Goal: Task Accomplishment & Management: Manage account settings

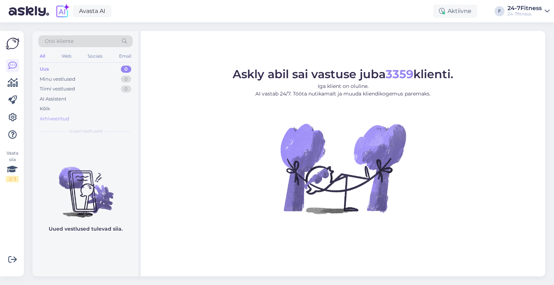
click at [62, 120] on div "Arhiveeritud" at bounding box center [55, 118] width 30 height 7
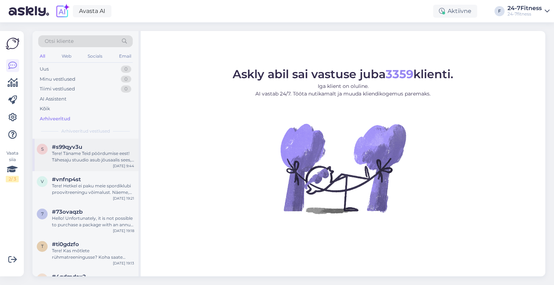
click at [88, 158] on div "Tere! Täname Teid pöördumise eest! Tähesaju stuudio asub jõusaalis sees, eralda…" at bounding box center [93, 156] width 82 height 13
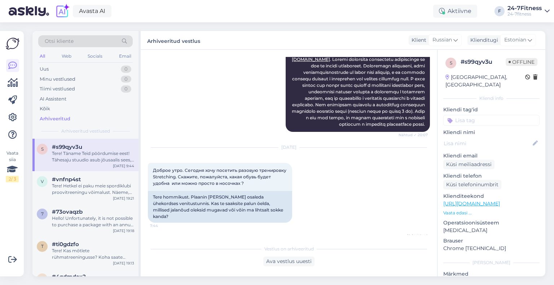
scroll to position [180, 0]
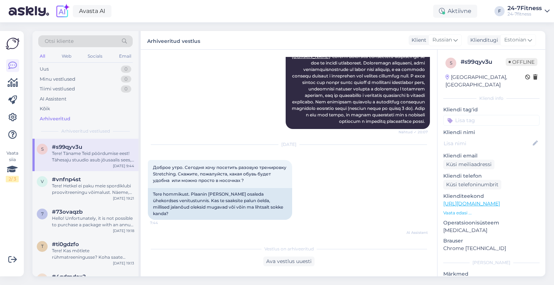
click at [95, 39] on div "Otsi kliente" at bounding box center [85, 41] width 94 height 12
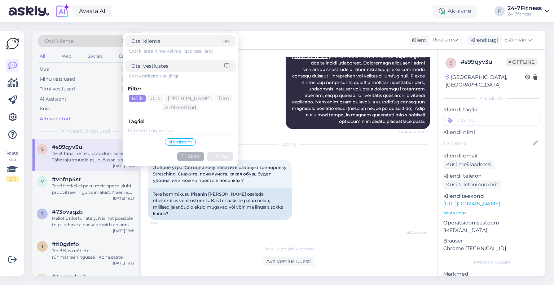
click at [155, 62] on div at bounding box center [180, 66] width 111 height 12
click at [162, 66] on input at bounding box center [177, 66] width 93 height 8
type input "marati"
click button "Otsing" at bounding box center [220, 156] width 26 height 9
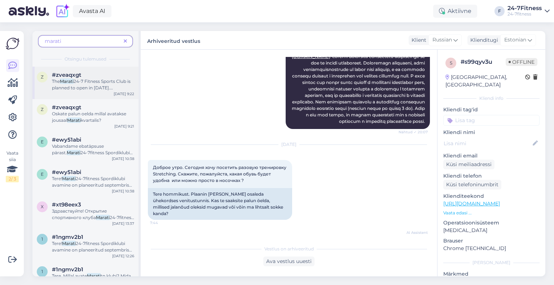
click at [85, 89] on span "24-7 Fitness Sports Club is planned to open in [DATE]. Unfortunately, we do not…" at bounding box center [93, 98] width 82 height 38
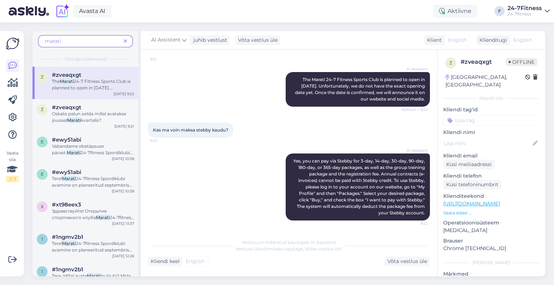
scroll to position [0, 0]
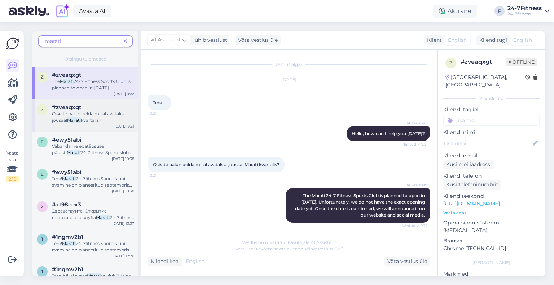
click at [81, 115] on span "Oskate palun oelda millal avatakse jousaal" at bounding box center [89, 117] width 74 height 12
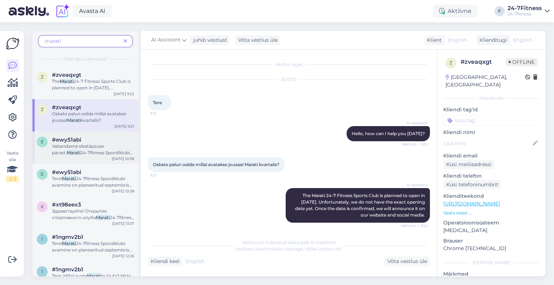
click at [59, 140] on span "#ewy51abi" at bounding box center [66, 140] width 29 height 6
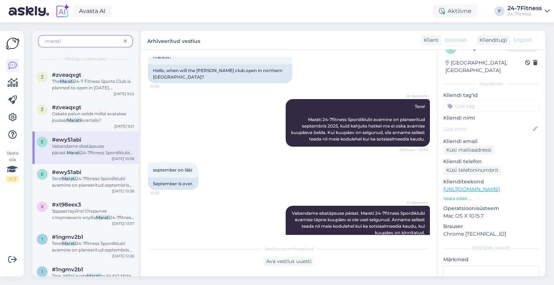
scroll to position [38, 0]
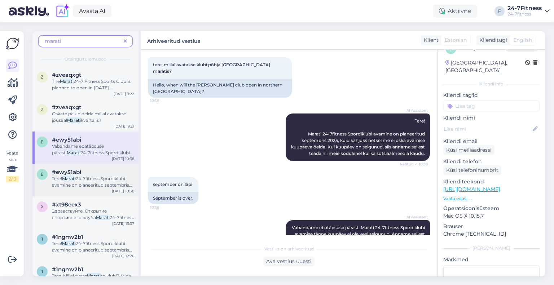
click at [86, 176] on span "24-7fitness Spordiklubi avamine on planeeritud septembris 2025, kuid kahjuks he…" at bounding box center [92, 198] width 81 height 44
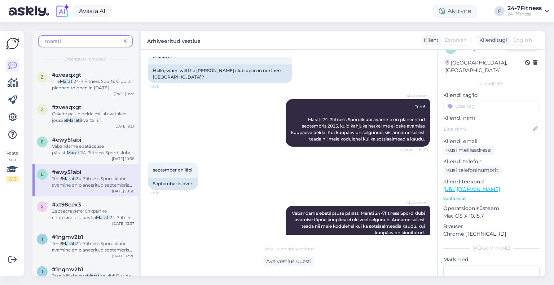
click at [127, 41] on icon at bounding box center [125, 41] width 3 height 5
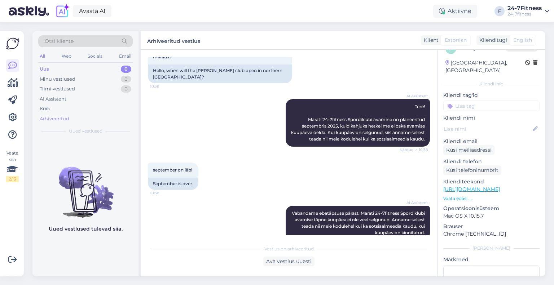
click at [66, 118] on div "Arhiveeritud" at bounding box center [55, 118] width 30 height 7
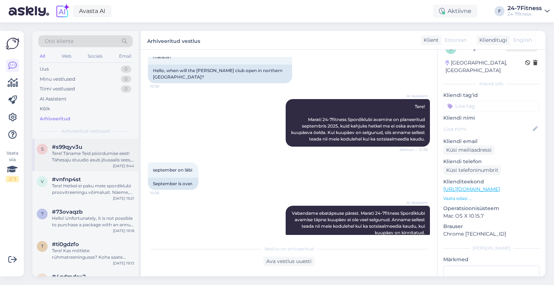
click at [87, 155] on div "Tere! Täname Teid pöördumise eest! Tähesaju stuudio asub jõusaalis sees, eralda…" at bounding box center [93, 156] width 82 height 13
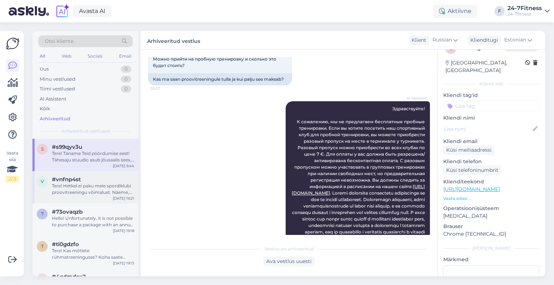
click at [76, 190] on div "Tere! Hetkel ei paku meie spordiklubi proovitreeningu võimalust. Näeme, et olet…" at bounding box center [93, 189] width 82 height 13
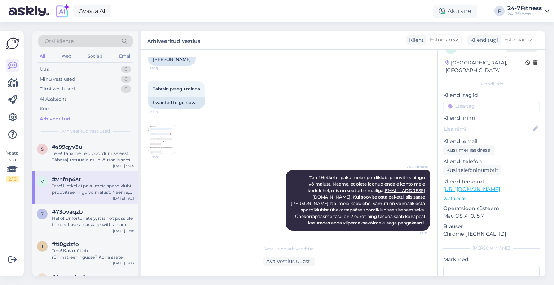
scroll to position [256, 0]
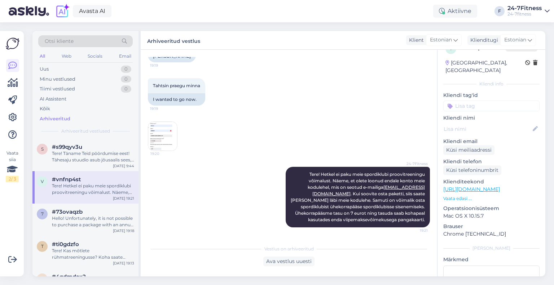
click at [163, 128] on img at bounding box center [162, 136] width 29 height 29
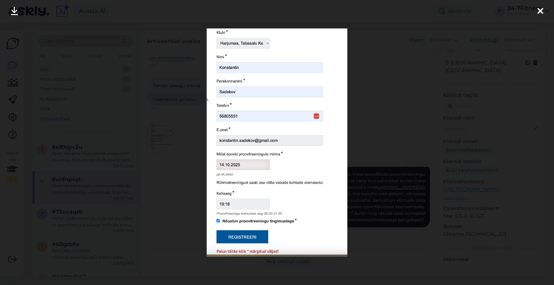
click at [539, 13] on icon at bounding box center [540, 11] width 6 height 9
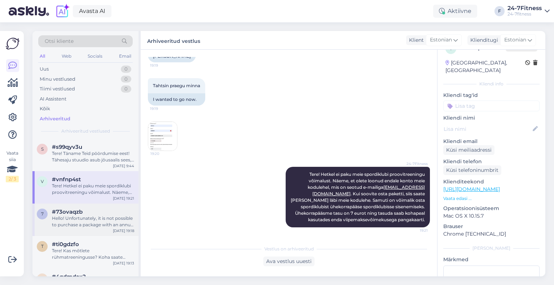
click at [78, 213] on span "#73ovaqzb" at bounding box center [67, 212] width 31 height 6
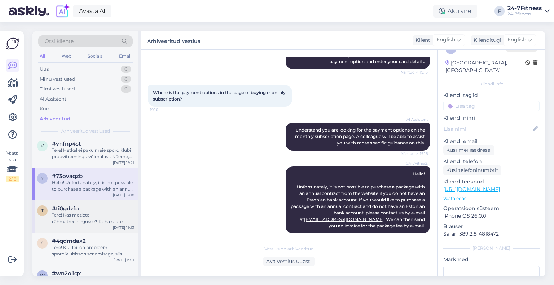
scroll to position [36, 0]
click at [78, 214] on div "Tere! Kas mõtlete rühmatreeningusse? Koha saate kohapeal broneerida meie isetee…" at bounding box center [93, 218] width 82 height 13
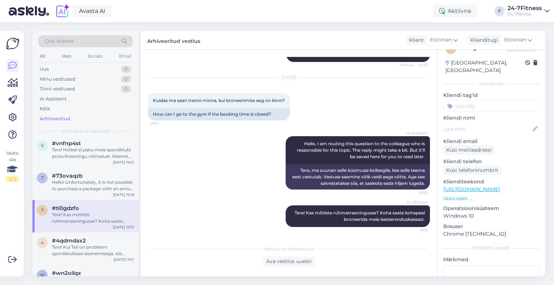
scroll to position [72, 0]
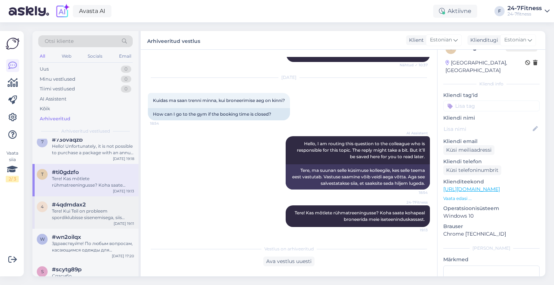
click at [79, 207] on span "#4qdmdax2" at bounding box center [69, 205] width 34 height 6
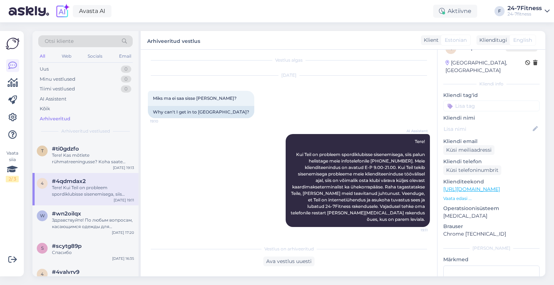
scroll to position [108, 0]
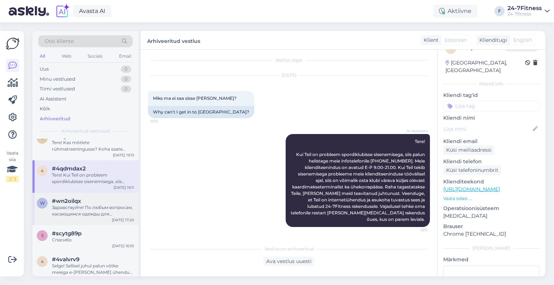
click at [72, 213] on div "Здравствуйте! По любым вопросам, касающимся одежды для персональных тренеров, о…" at bounding box center [93, 210] width 82 height 13
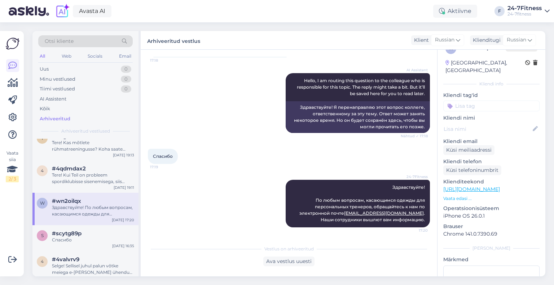
scroll to position [144, 0]
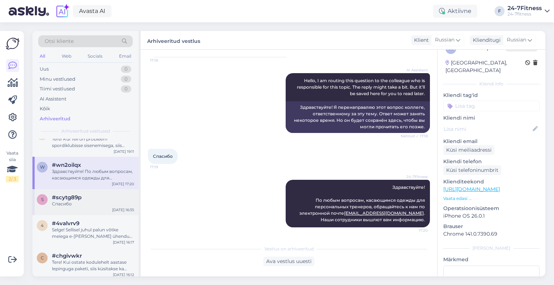
click at [82, 203] on div "Спасибо" at bounding box center [93, 204] width 82 height 6
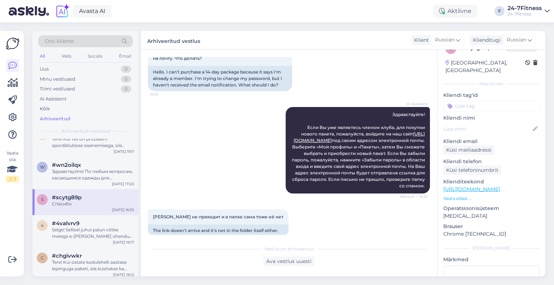
scroll to position [72, 0]
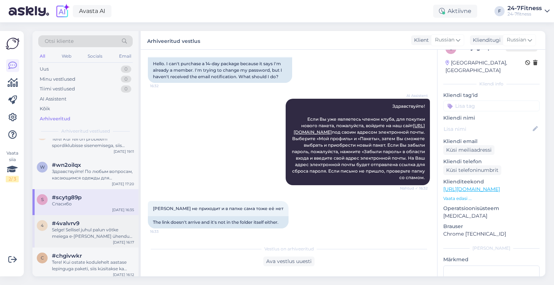
click at [74, 236] on div "Selge! Sellisel juhul palun võtke meiega e-[PERSON_NAME] ühendust ja kirjutage,…" at bounding box center [93, 233] width 82 height 13
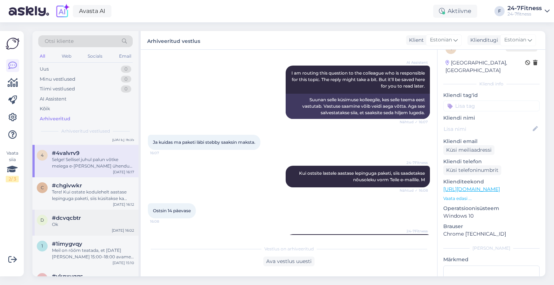
scroll to position [216, 0]
click at [79, 199] on div "Tere! Kui ostate kodulehelt aastase lepinguga paketi, siis küsitakse ka lapseva…" at bounding box center [93, 193] width 82 height 13
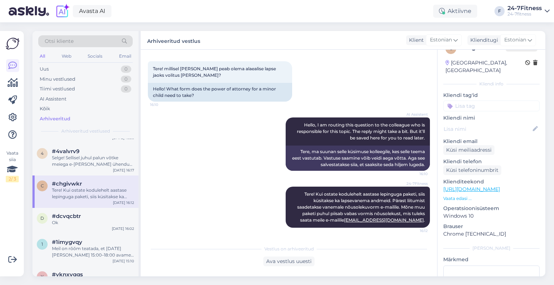
scroll to position [35, 0]
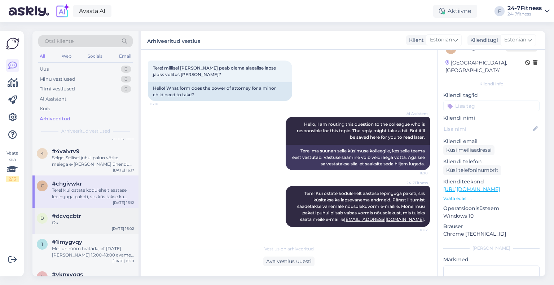
click at [74, 225] on div "Ok" at bounding box center [93, 223] width 82 height 6
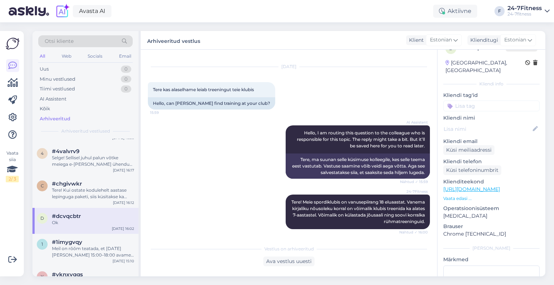
scroll to position [0, 0]
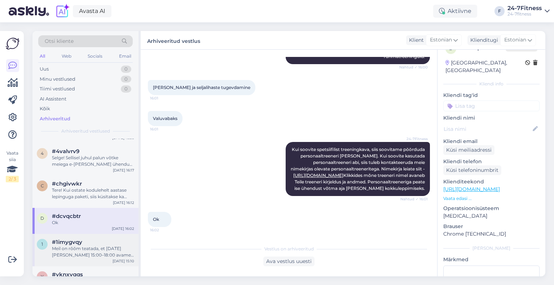
click at [70, 251] on div "Meil on rõõm teatada, et [DATE][PERSON_NAME] 15:00–18:00 avame uhiuue 24-7 fitn…" at bounding box center [93, 251] width 82 height 13
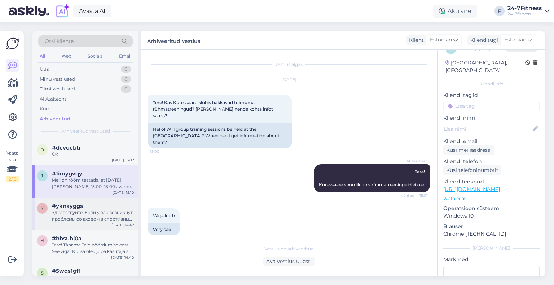
scroll to position [288, 0]
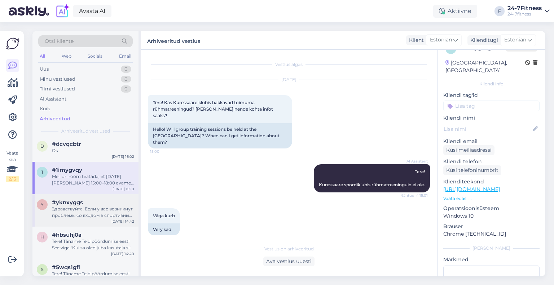
click at [78, 214] on div "Здравствуйте! Если у вас возникнут проблемы со входом в спортивный клуб во врем…" at bounding box center [93, 212] width 82 height 13
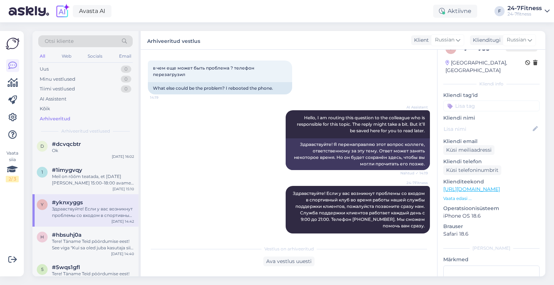
scroll to position [324, 0]
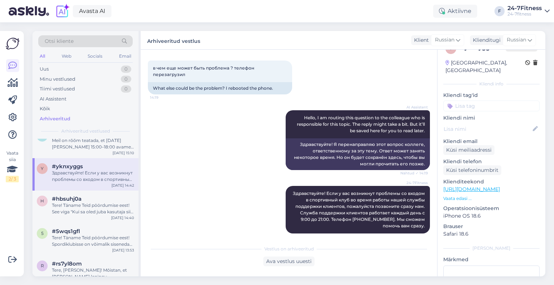
click at [79, 211] on div "Tere! Täname Teid pöördumise eest! See viga "Kui sa oled juba kasutaja siis pal…" at bounding box center [93, 208] width 82 height 13
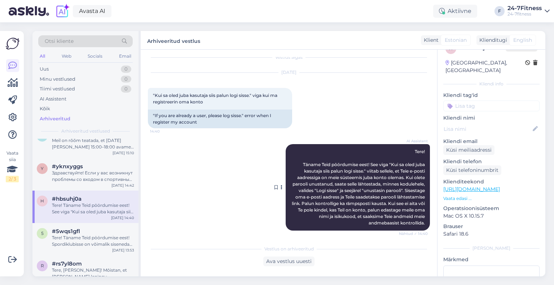
scroll to position [10, 0]
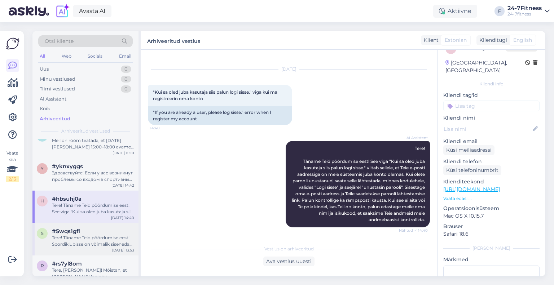
click at [68, 231] on span "#5wqs1gfl" at bounding box center [66, 231] width 28 height 6
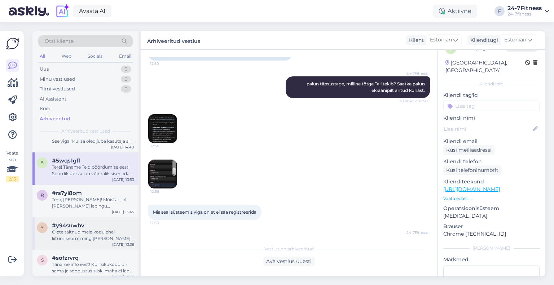
scroll to position [397, 0]
click at [84, 209] on div "r #rs7yl8om Tere, [PERSON_NAME]! Mõistan, et [PERSON_NAME] lepingu pikendamise …" at bounding box center [85, 199] width 106 height 32
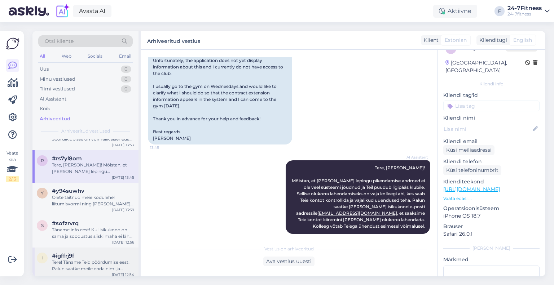
scroll to position [469, 0]
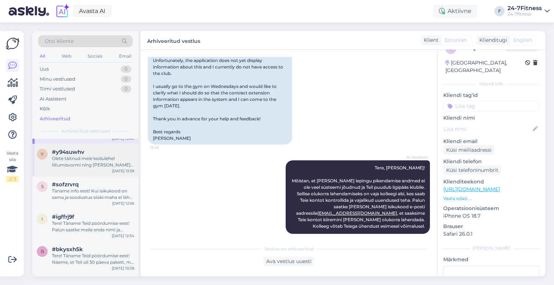
click at [72, 166] on div "Olete täitnud meie kodulehel liitumisvormi ning [PERSON_NAME] andmed on juba jõ…" at bounding box center [93, 161] width 82 height 13
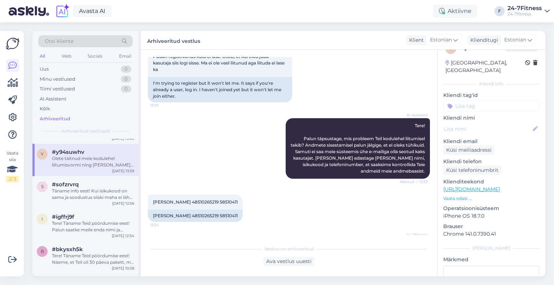
scroll to position [0, 0]
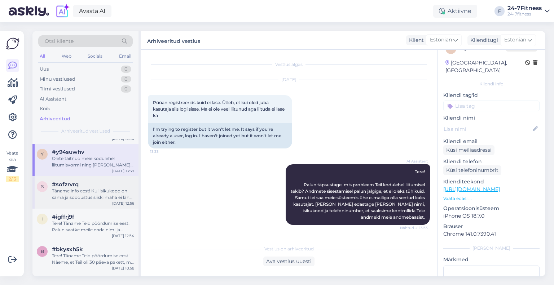
click at [72, 193] on div "Täname info eest! Kui isikukood on sama ja soodustus siiski maha ei lähe, siis …" at bounding box center [93, 194] width 82 height 13
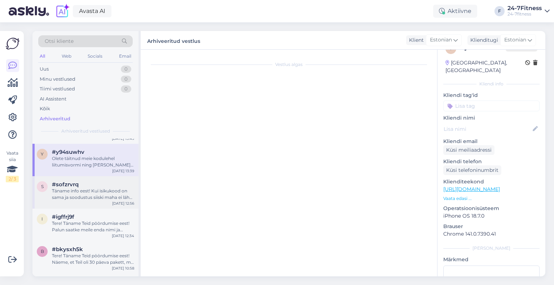
scroll to position [228, 0]
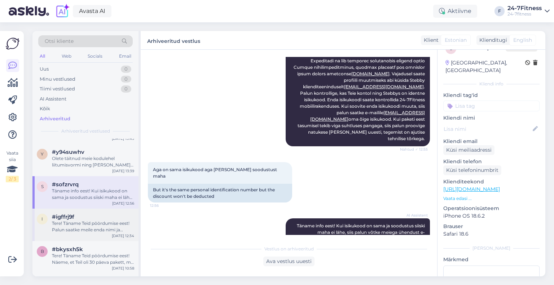
click at [72, 224] on div "Tere! Täname Teid pöördumise eest! Palun saatke meile enda nimi ja isikukood." at bounding box center [93, 226] width 82 height 13
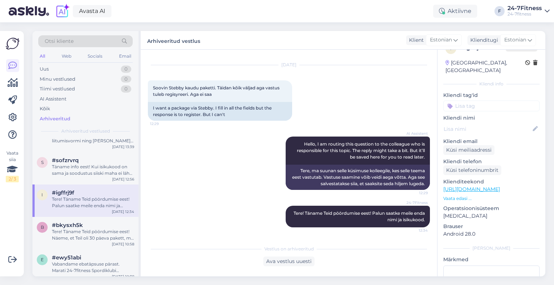
scroll to position [505, 0]
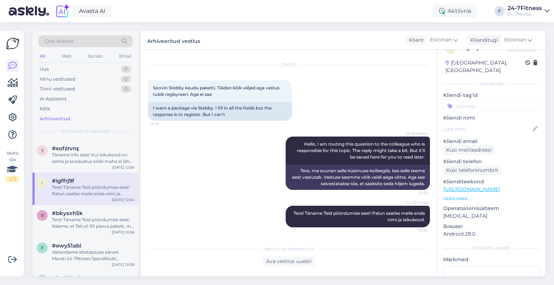
click at [72, 224] on div "Tere! Täname Teid pöördumise eest! Näeme, et Teil oli 30 päeva pakett, mis lõpp…" at bounding box center [93, 223] width 82 height 13
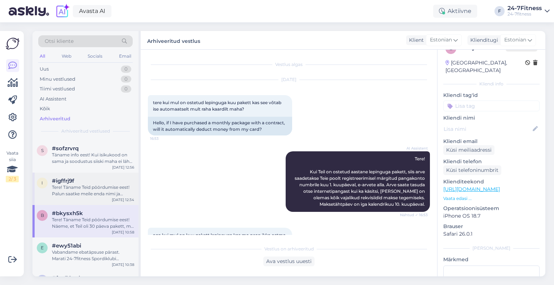
scroll to position [0, 0]
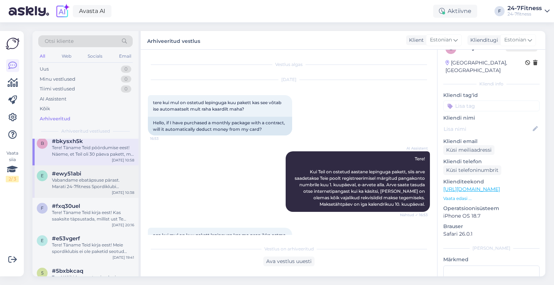
click at [80, 181] on div "Vabandame ebatäpsuse pärast. Marati 24-7fitness Spordiklubi avamise täpne kuupä…" at bounding box center [93, 183] width 82 height 13
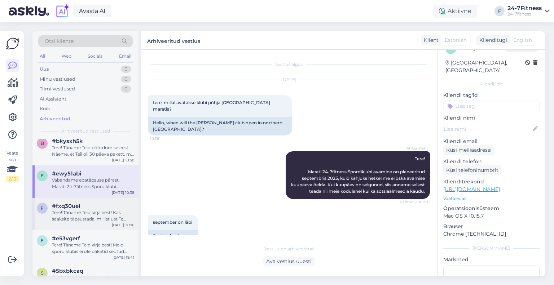
click at [78, 214] on div "Tere! Täname Teid kirja eest! Kas saaksite täpsustada, millist ust Te silmas pe…" at bounding box center [93, 215] width 82 height 13
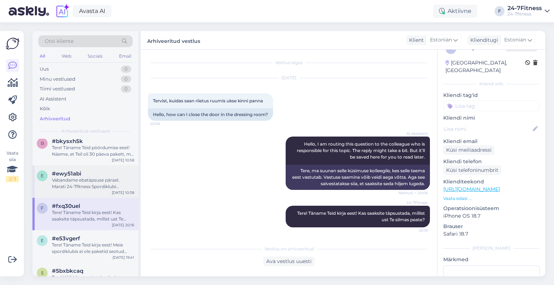
scroll to position [613, 0]
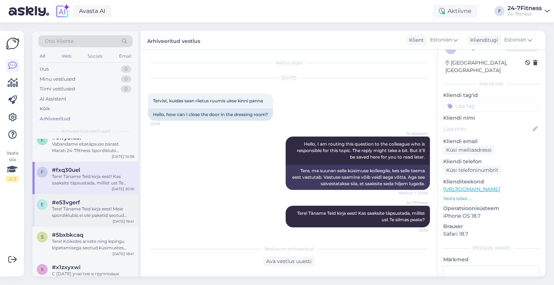
click at [79, 213] on div "Tere! Täname Teid kirja eest! Meie spordiklubis ei ole paketid seotud kindla kl…" at bounding box center [93, 212] width 82 height 13
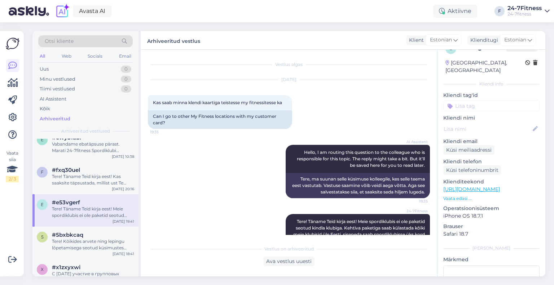
scroll to position [28, 0]
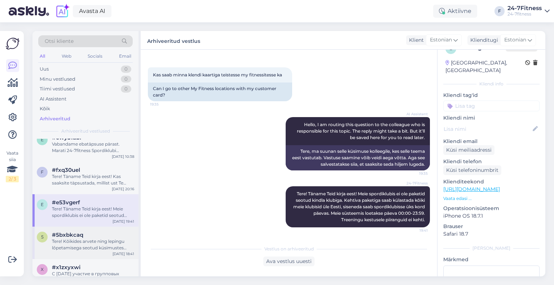
click at [80, 244] on div "Tere! Kõikides arvete ning lepingu lõpetamisega seotud küsimustes palume pöördu…" at bounding box center [93, 244] width 82 height 13
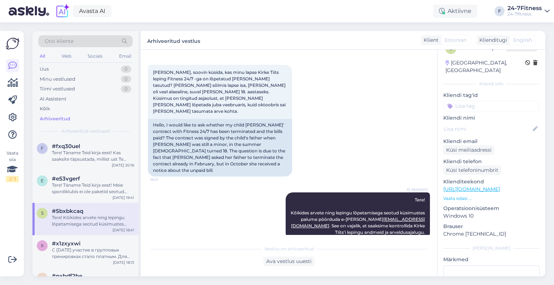
scroll to position [649, 0]
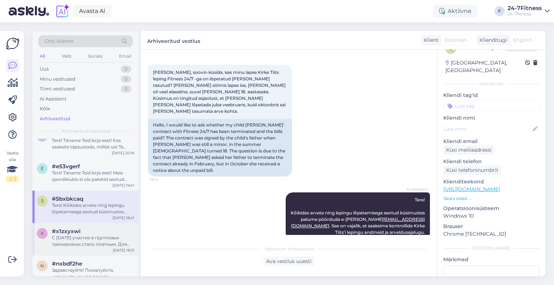
click at [80, 230] on div "#x1zxyxwi" at bounding box center [93, 231] width 82 height 6
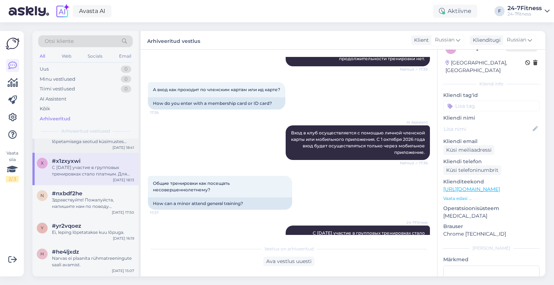
scroll to position [721, 0]
click at [78, 205] on div "Здравствуйте! Пожалуйста, напишите нам по поводу информации о счёте на адрес [E…" at bounding box center [93, 201] width 82 height 13
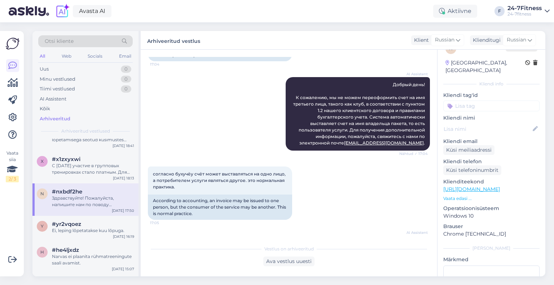
scroll to position [108, 0]
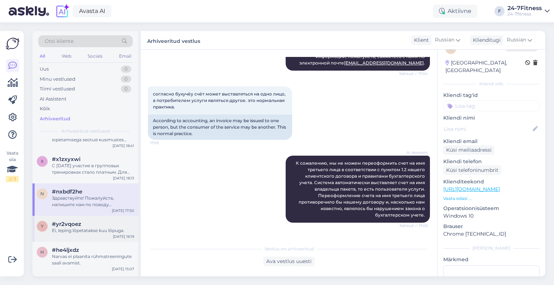
click at [65, 228] on div "Ei, leping lõpetatakse kuu lõpuga." at bounding box center [93, 230] width 82 height 6
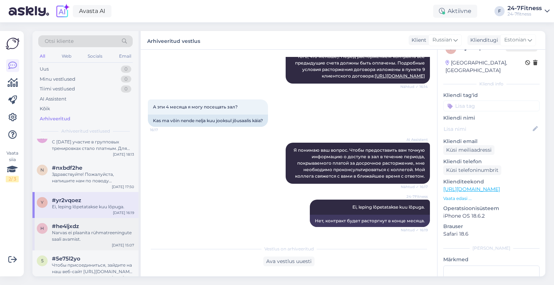
scroll to position [757, 0]
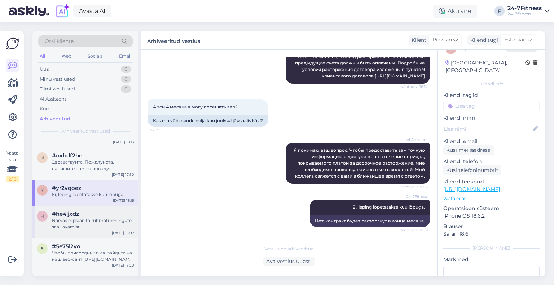
click at [72, 213] on span "#he4ljxdz" at bounding box center [65, 214] width 27 height 6
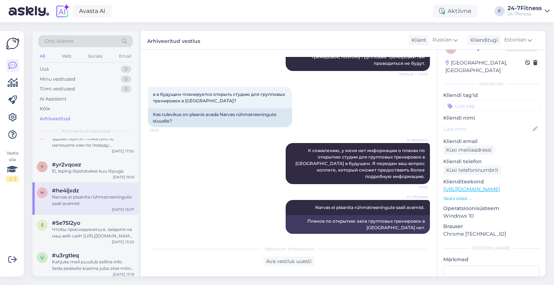
scroll to position [793, 0]
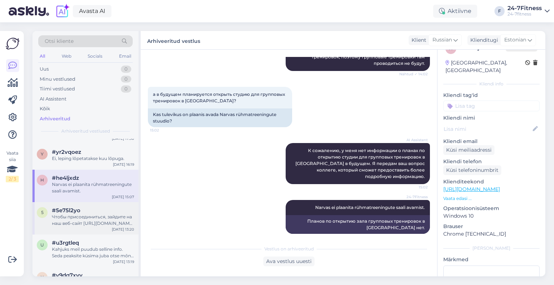
click at [86, 223] on div "Чтобы присоединиться, зайдите на наш веб-сайт [URL][DOMAIN_NAME] и выберите пак…" at bounding box center [93, 220] width 82 height 13
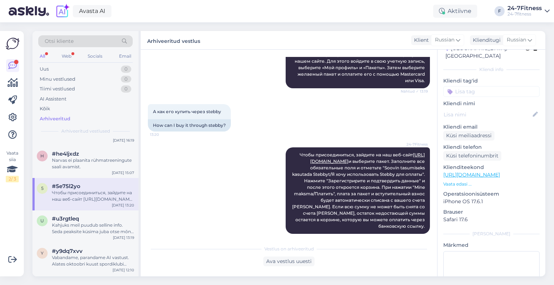
scroll to position [829, 0]
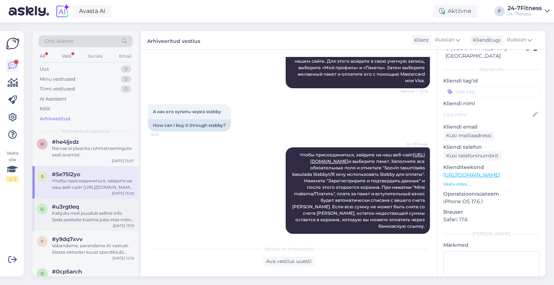
click at [81, 216] on div "Kahjuks meil puudub selline info. Seda peaksite küsima juba otse mõne treeneri …" at bounding box center [93, 216] width 82 height 13
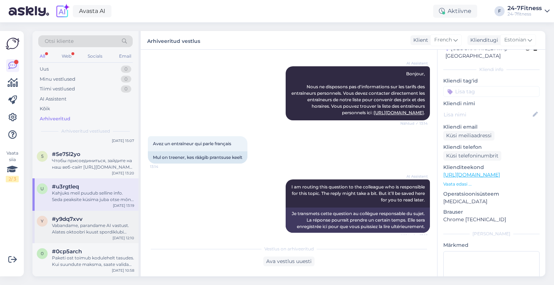
scroll to position [865, 0]
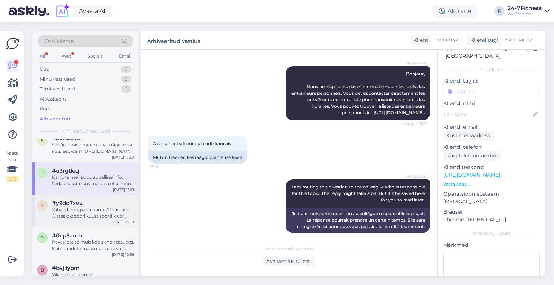
click at [76, 211] on div "Vabandame, parandame AI vastust. Alates oktoobri kuust spordiklubi plastikkaart…" at bounding box center [93, 213] width 82 height 13
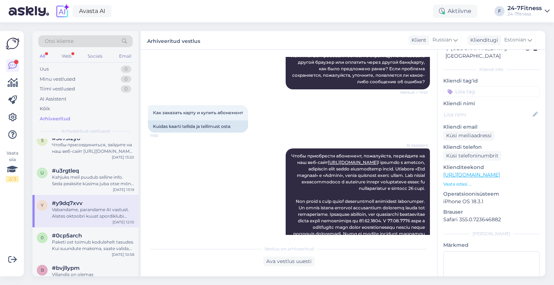
scroll to position [252, 0]
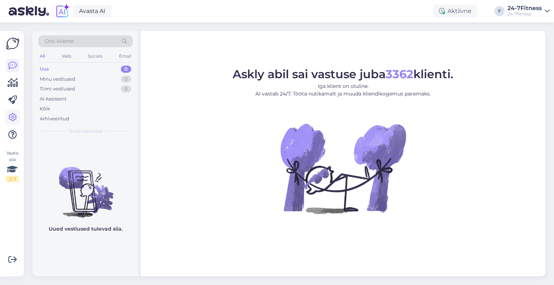
click at [13, 118] on icon at bounding box center [12, 117] width 9 height 9
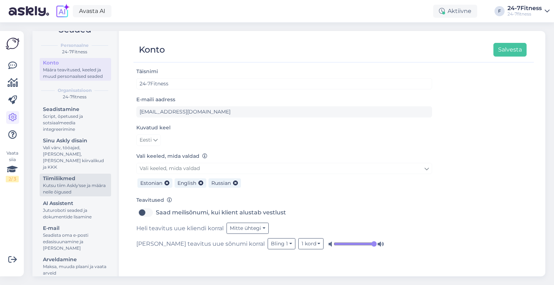
scroll to position [24, 0]
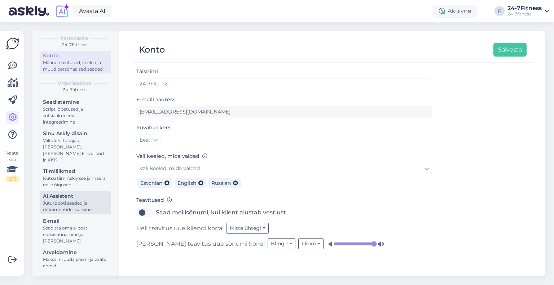
click at [72, 201] on div "Juturoboti seaded ja dokumentide lisamine" at bounding box center [75, 206] width 65 height 13
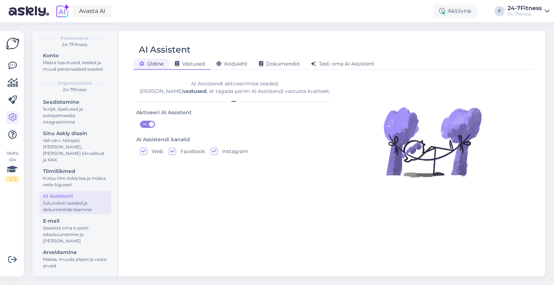
click at [203, 65] on span "Vastused" at bounding box center [190, 64] width 30 height 6
